Goal: Transaction & Acquisition: Purchase product/service

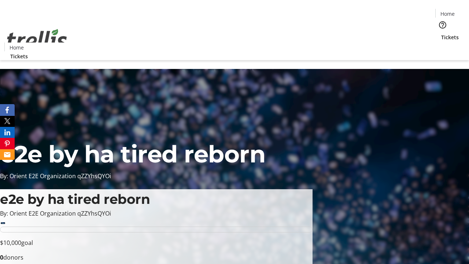
click at [441, 33] on span "Tickets" at bounding box center [450, 37] width 18 height 8
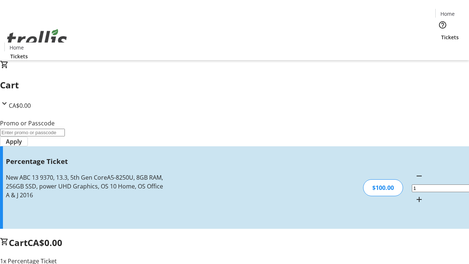
type input "BAR"
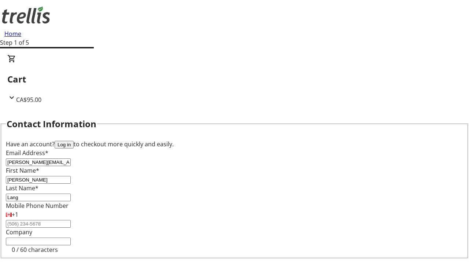
type input "Lang"
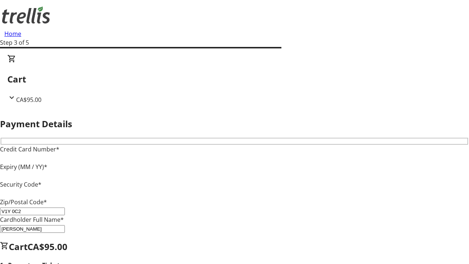
type input "V1Y 0C2"
